Goal: Find specific page/section: Find specific page/section

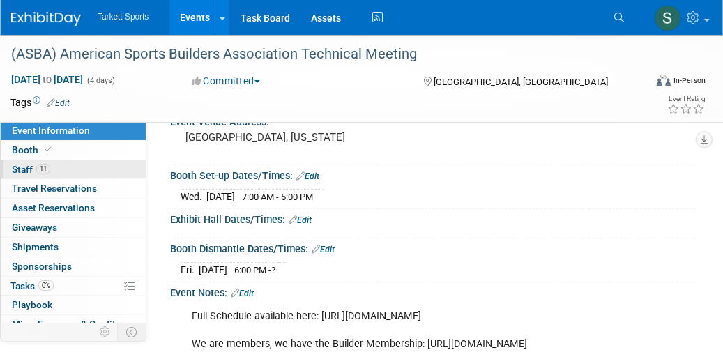
click at [62, 169] on link "11 Staff 11" at bounding box center [73, 169] width 145 height 19
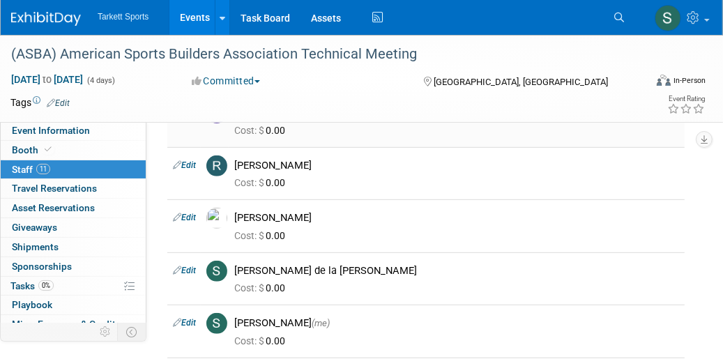
scroll to position [418, 0]
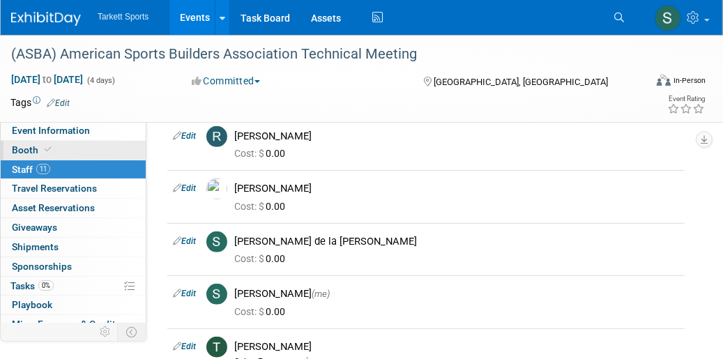
click at [20, 151] on span "Booth" at bounding box center [33, 149] width 43 height 11
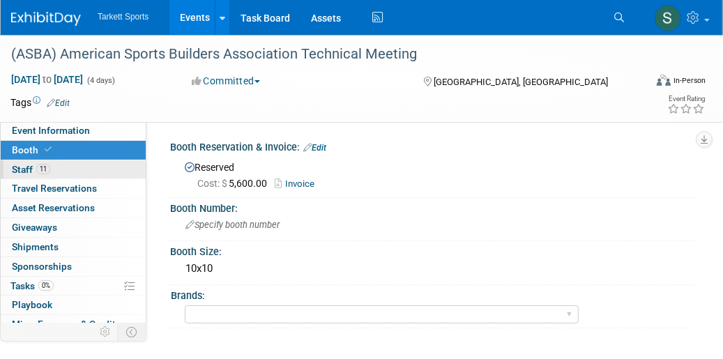
click at [27, 169] on span "Staff 11" at bounding box center [31, 169] width 38 height 11
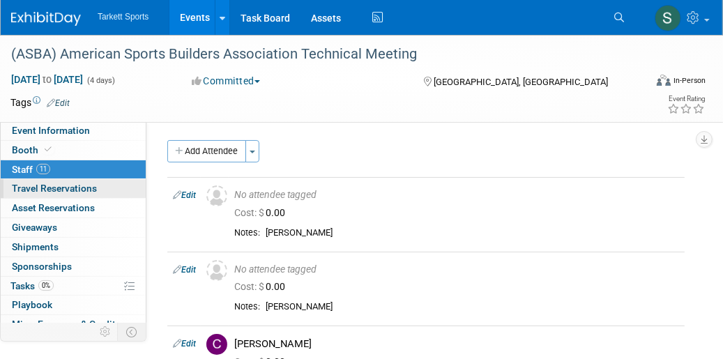
click at [33, 186] on span "Travel Reservations 0" at bounding box center [54, 188] width 85 height 11
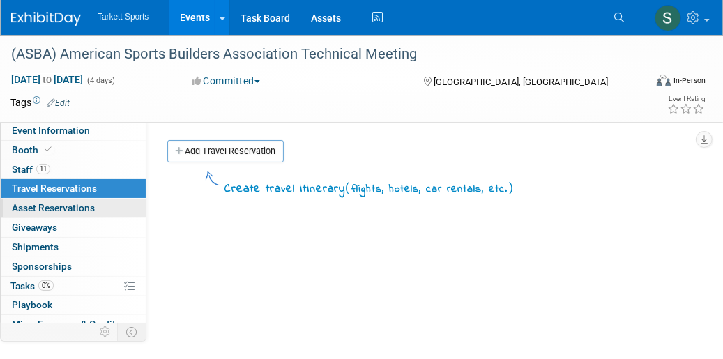
click at [33, 209] on span "Asset Reservations 0" at bounding box center [53, 207] width 83 height 11
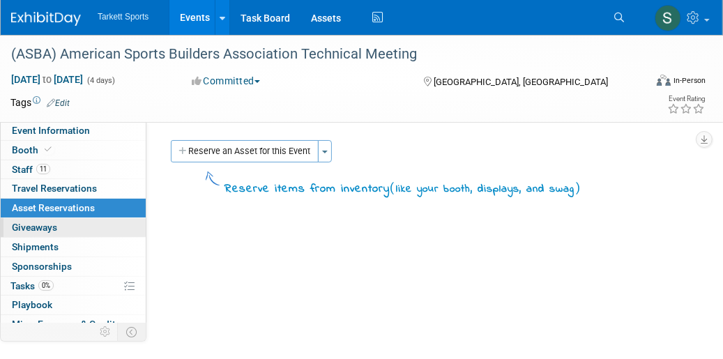
click at [38, 227] on span "Giveaways 0" at bounding box center [34, 227] width 45 height 11
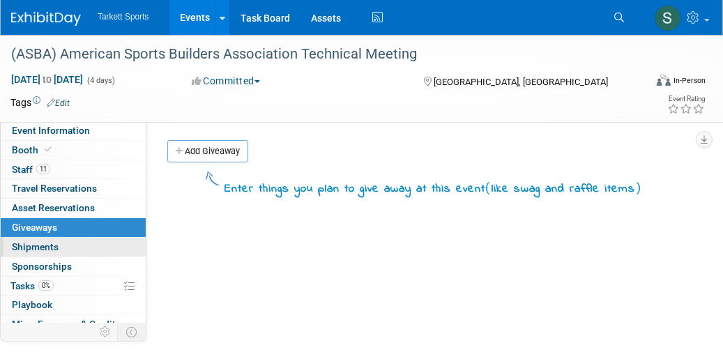
click at [38, 245] on span "Shipments 0" at bounding box center [35, 246] width 47 height 11
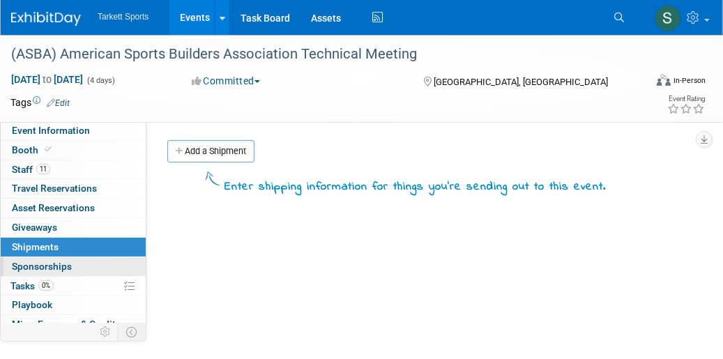
click at [41, 264] on span "Sponsorships 0" at bounding box center [42, 266] width 60 height 11
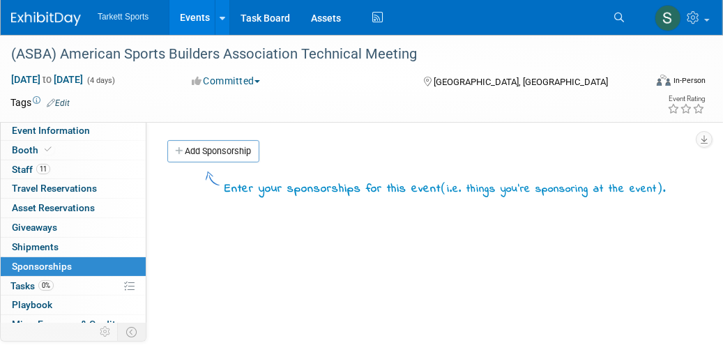
scroll to position [69, 0]
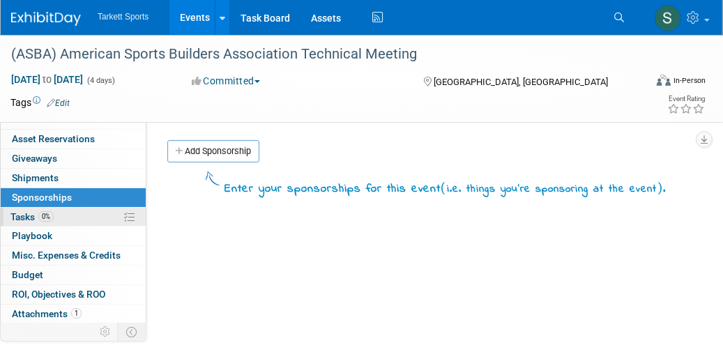
click at [19, 211] on span "Tasks 0%" at bounding box center [31, 216] width 43 height 11
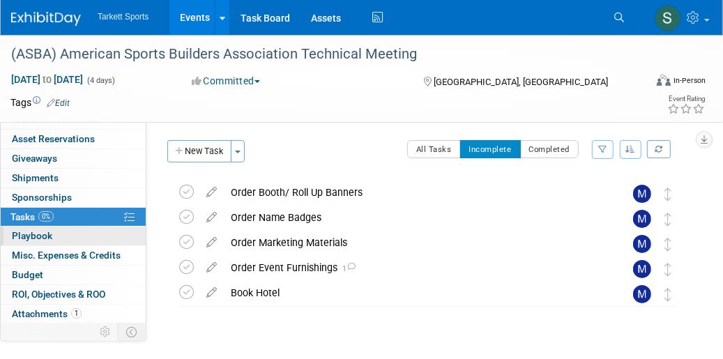
click at [35, 232] on span "Playbook 0" at bounding box center [32, 235] width 40 height 11
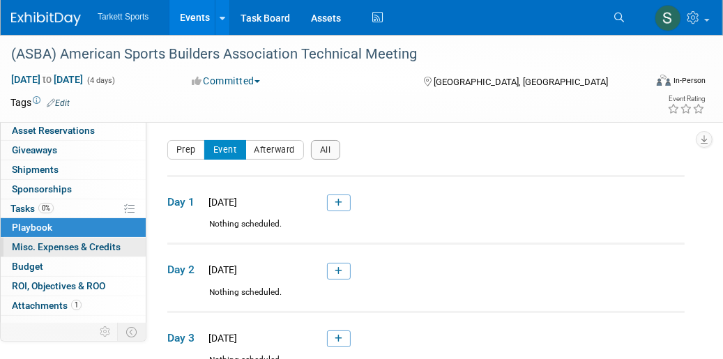
scroll to position [84, 0]
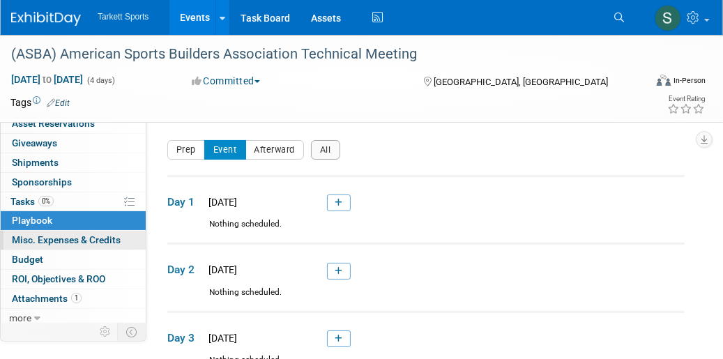
click at [48, 234] on span "Misc. Expenses & Credits 0" at bounding box center [66, 239] width 109 height 11
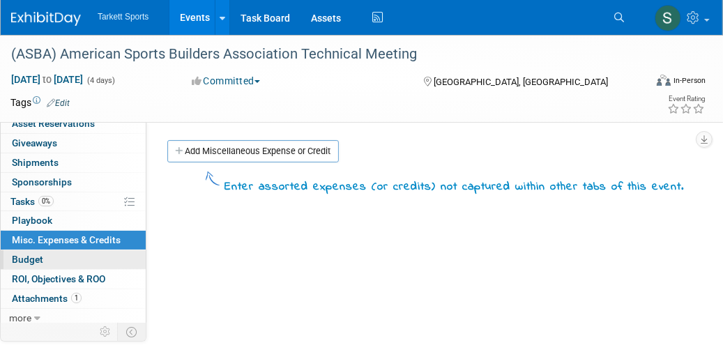
click at [29, 257] on span "Budget" at bounding box center [27, 259] width 31 height 11
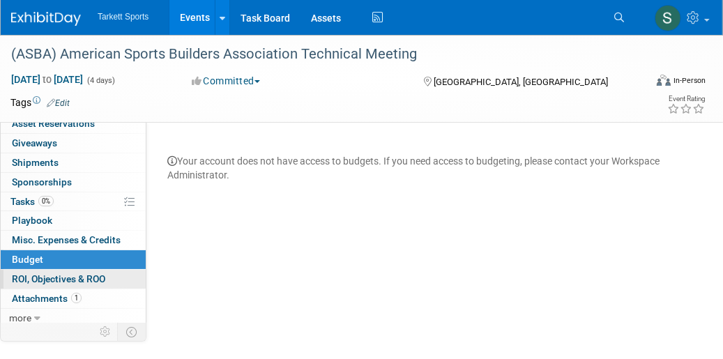
click at [39, 273] on span "ROI, Objectives & ROO 0" at bounding box center [58, 278] width 93 height 11
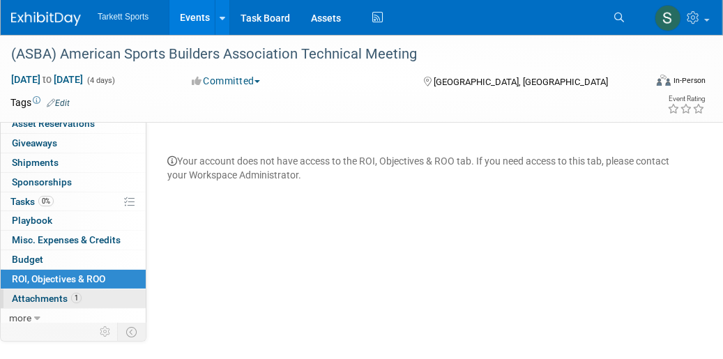
click at [34, 293] on span "Attachments 1" at bounding box center [47, 298] width 70 height 11
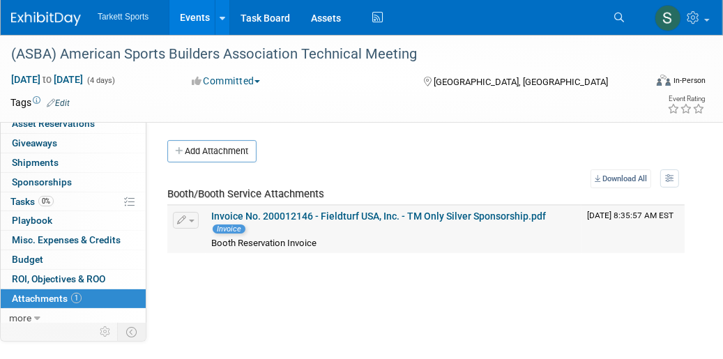
click at [358, 213] on link "Invoice No. 200012146 - Fieldturf USA, Inc. - TM Only Silver Sponsorship.pdf" at bounding box center [378, 216] width 335 height 11
click at [37, 314] on icon at bounding box center [37, 319] width 6 height 10
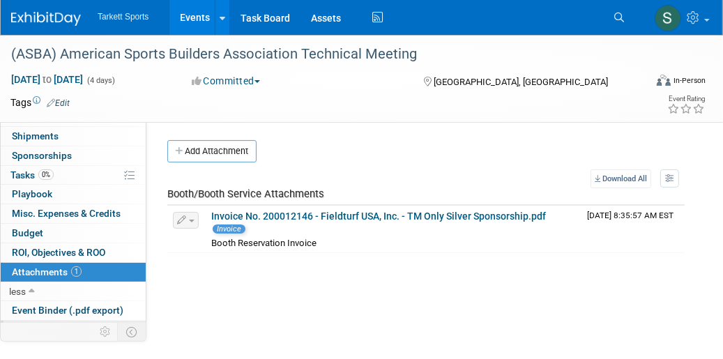
scroll to position [123, 0]
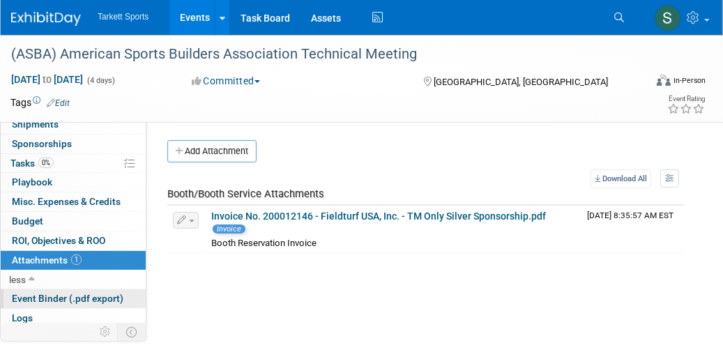
click at [40, 294] on span "Event Binder (.pdf export)" at bounding box center [68, 298] width 112 height 11
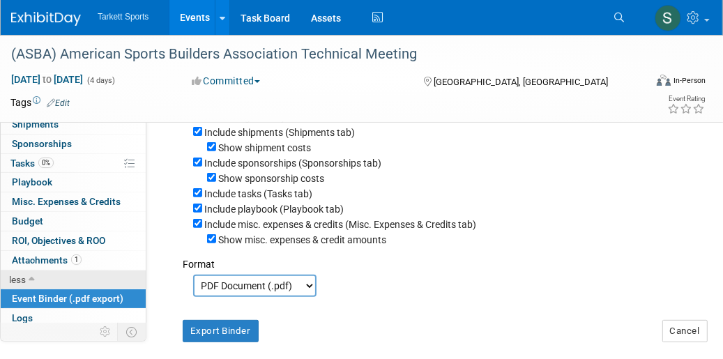
scroll to position [278, 0]
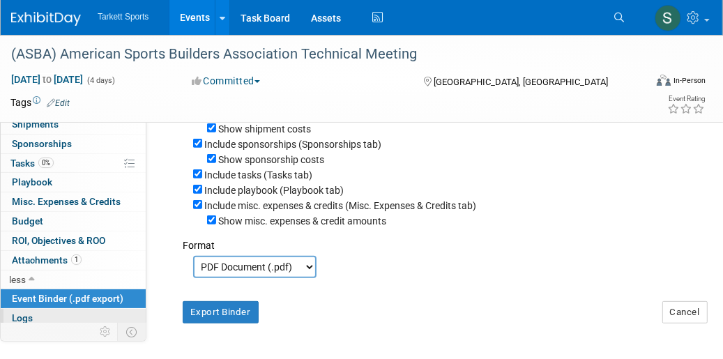
click at [24, 312] on span "Logs" at bounding box center [22, 317] width 21 height 11
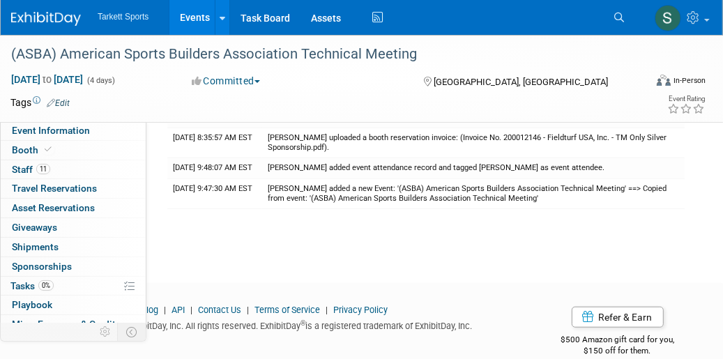
scroll to position [0, 0]
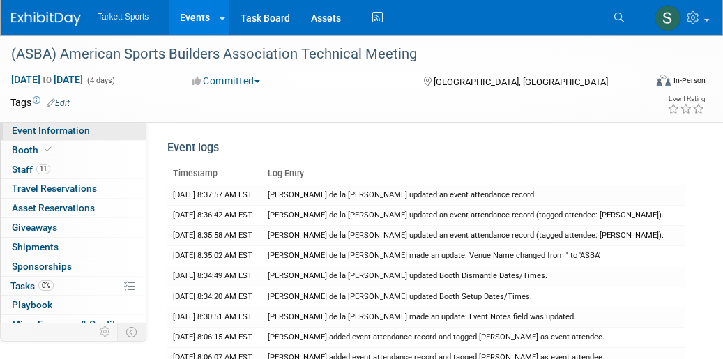
click at [54, 132] on span "Event Information" at bounding box center [51, 130] width 78 height 11
